Goal: Navigation & Orientation: Find specific page/section

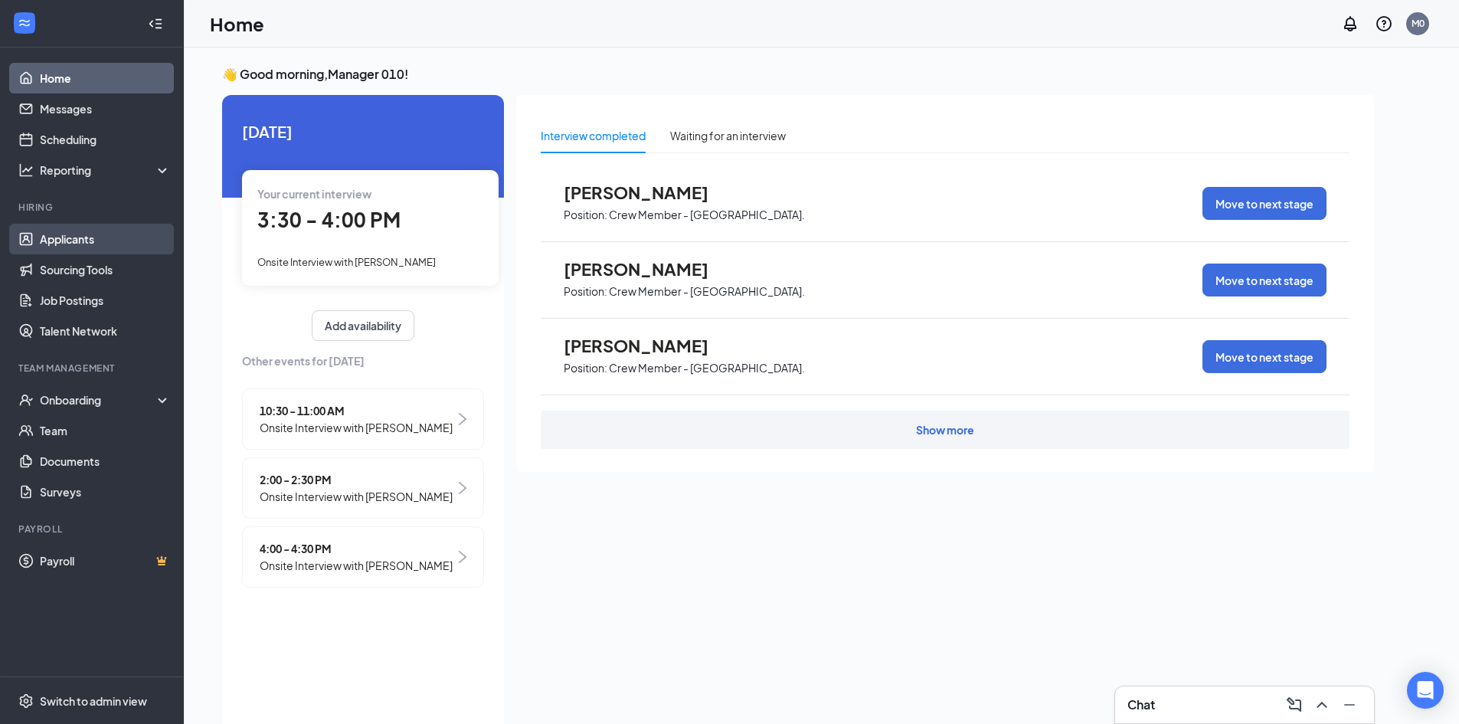
click at [117, 237] on link "Applicants" at bounding box center [105, 239] width 131 height 31
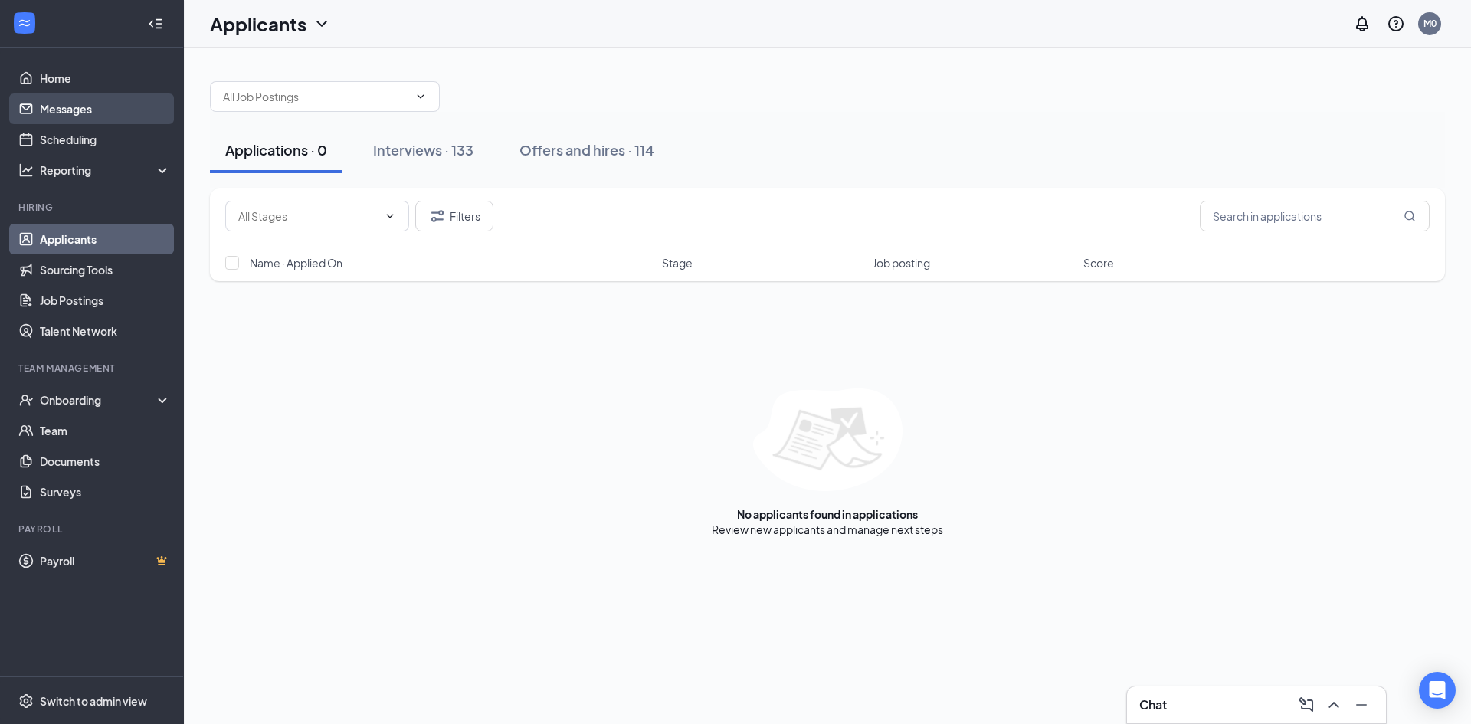
click at [83, 107] on link "Messages" at bounding box center [105, 108] width 131 height 31
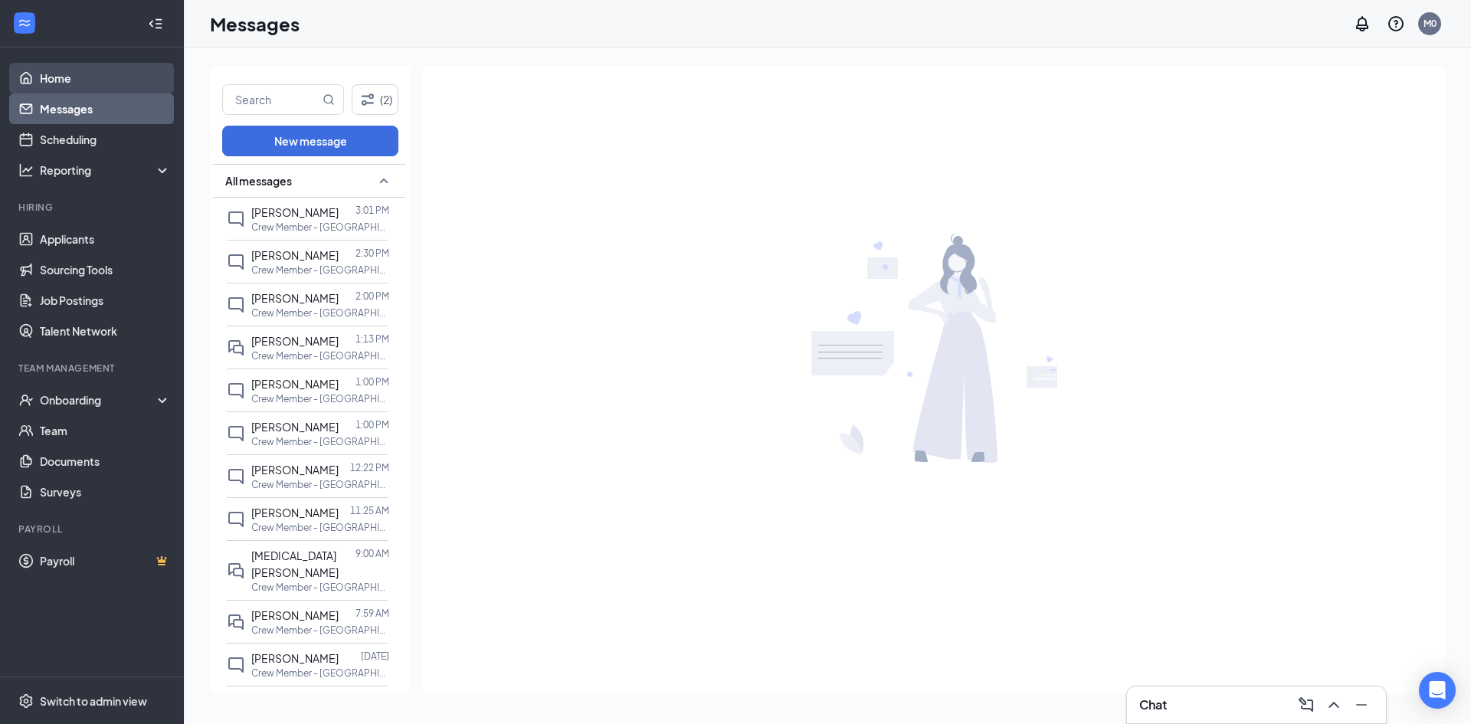
click at [77, 76] on link "Home" at bounding box center [105, 78] width 131 height 31
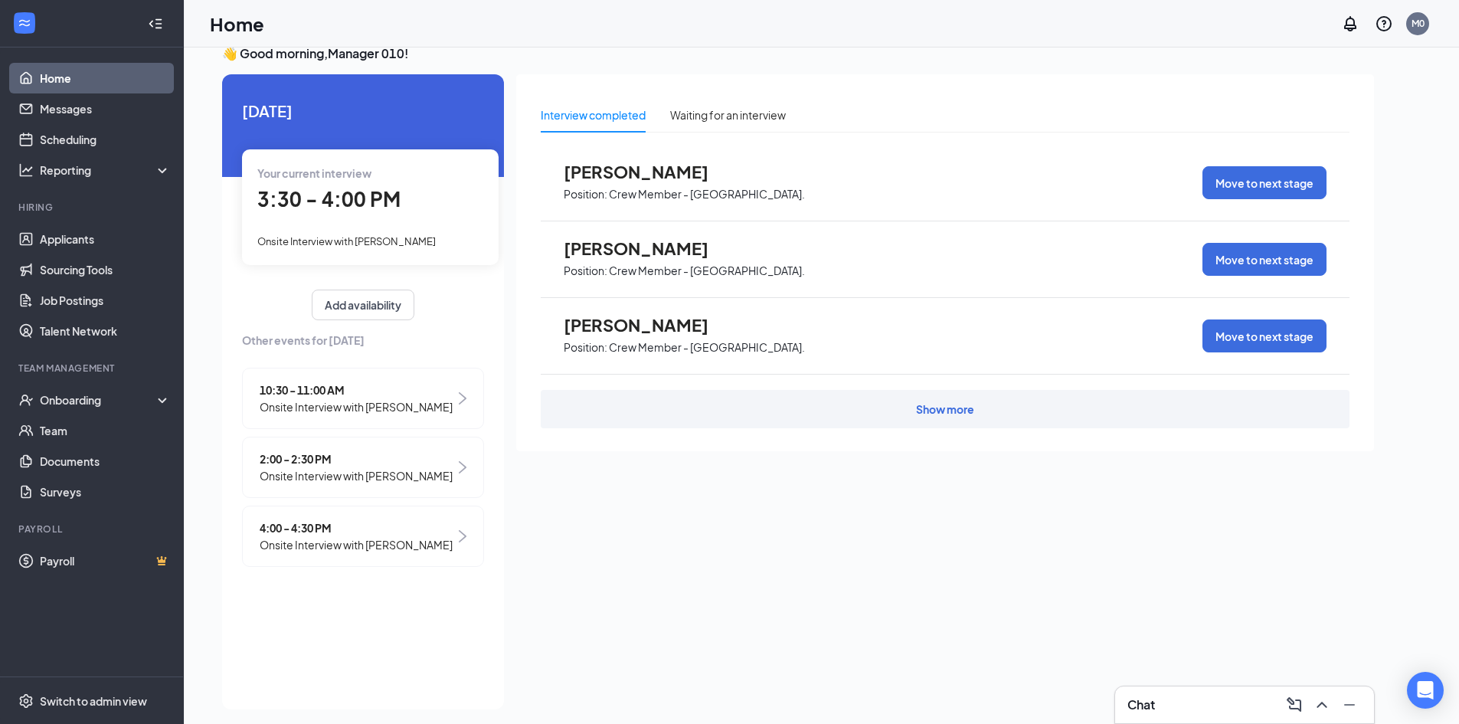
scroll to position [32, 0]
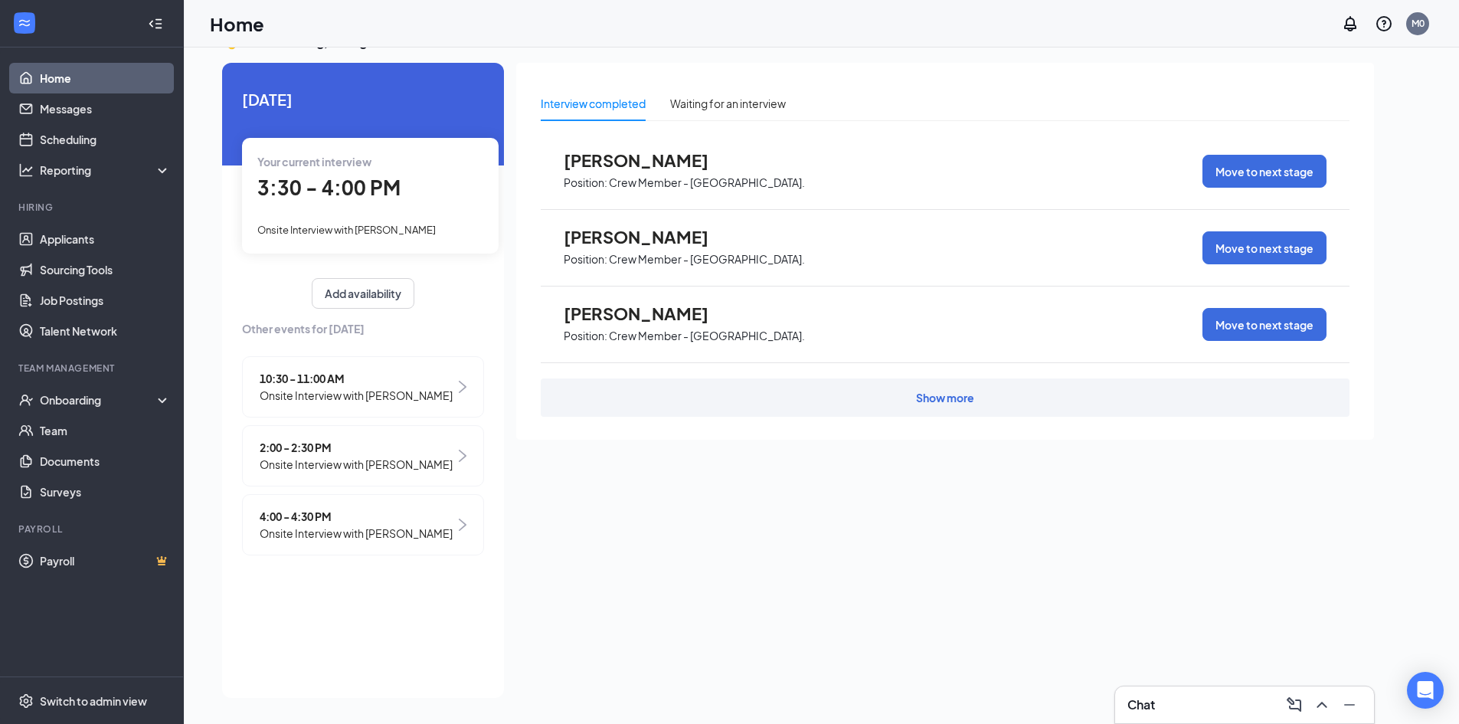
click at [925, 392] on div "Show more" at bounding box center [945, 397] width 58 height 15
